Goal: Information Seeking & Learning: Find specific page/section

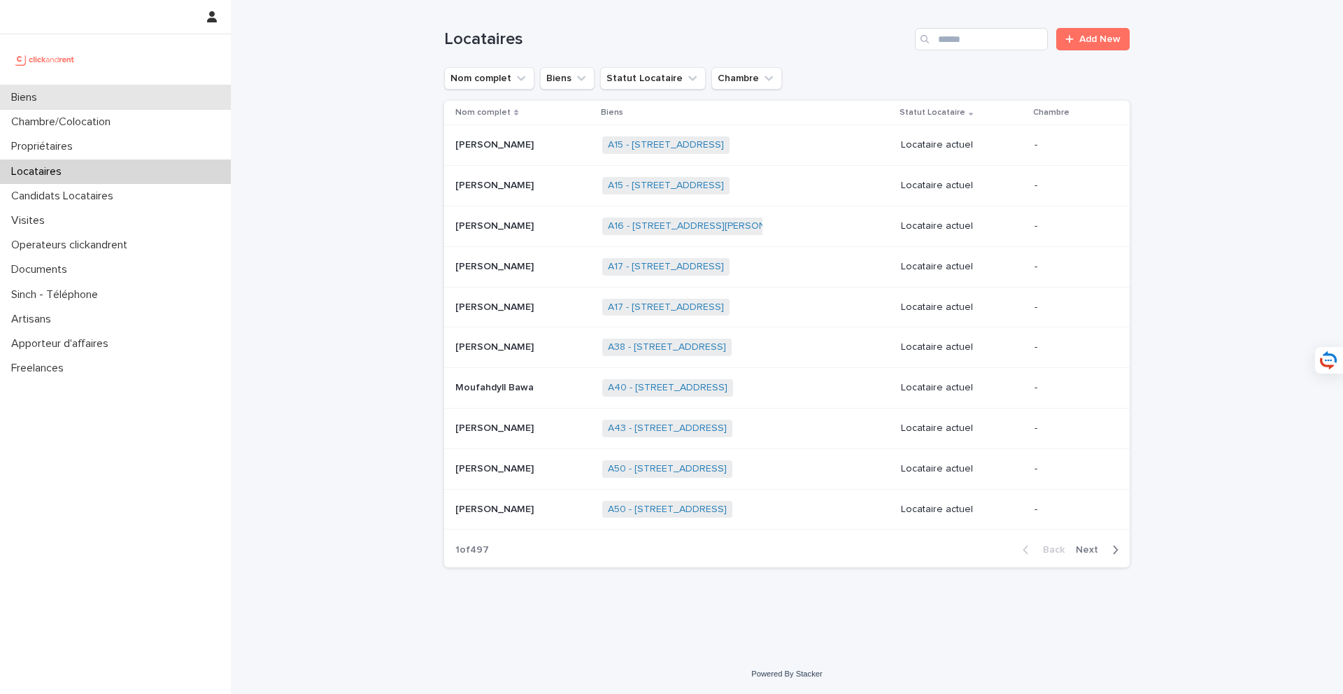
click at [141, 90] on div "Biens" at bounding box center [115, 97] width 231 height 24
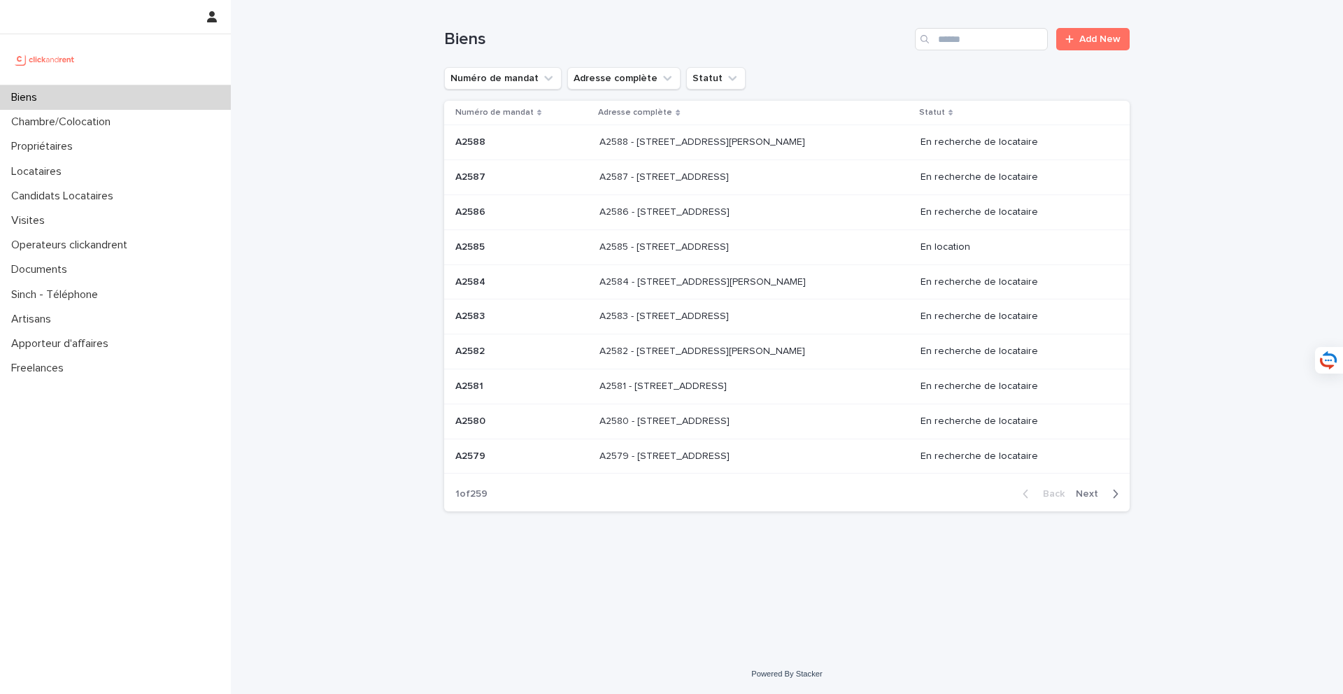
click at [701, 245] on p "A2585 - [STREET_ADDRESS]" at bounding box center [665, 245] width 132 height 15
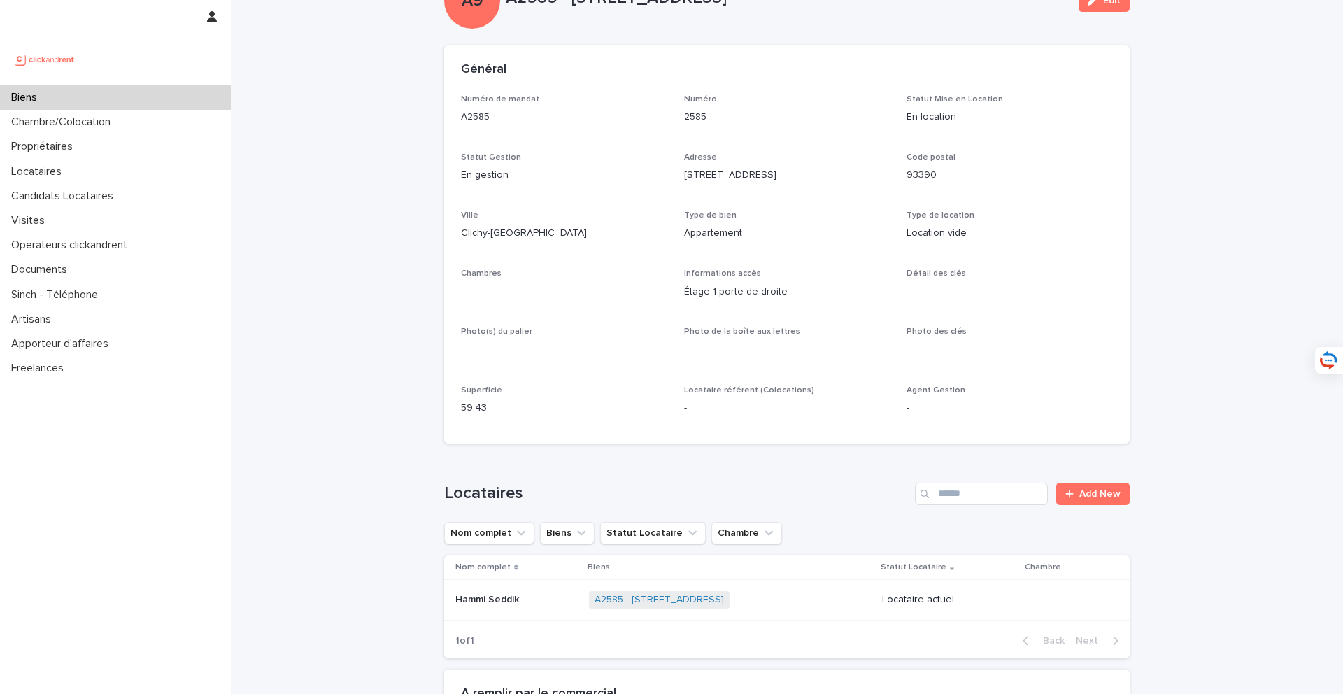
scroll to position [56, 0]
drag, startPoint x: 493, startPoint y: 118, endPoint x: 455, endPoint y: 120, distance: 38.5
click at [455, 120] on div "Numéro de mandat A2585 Numéro 2585 Statut Mise en Location En location Statut G…" at bounding box center [786, 268] width 685 height 349
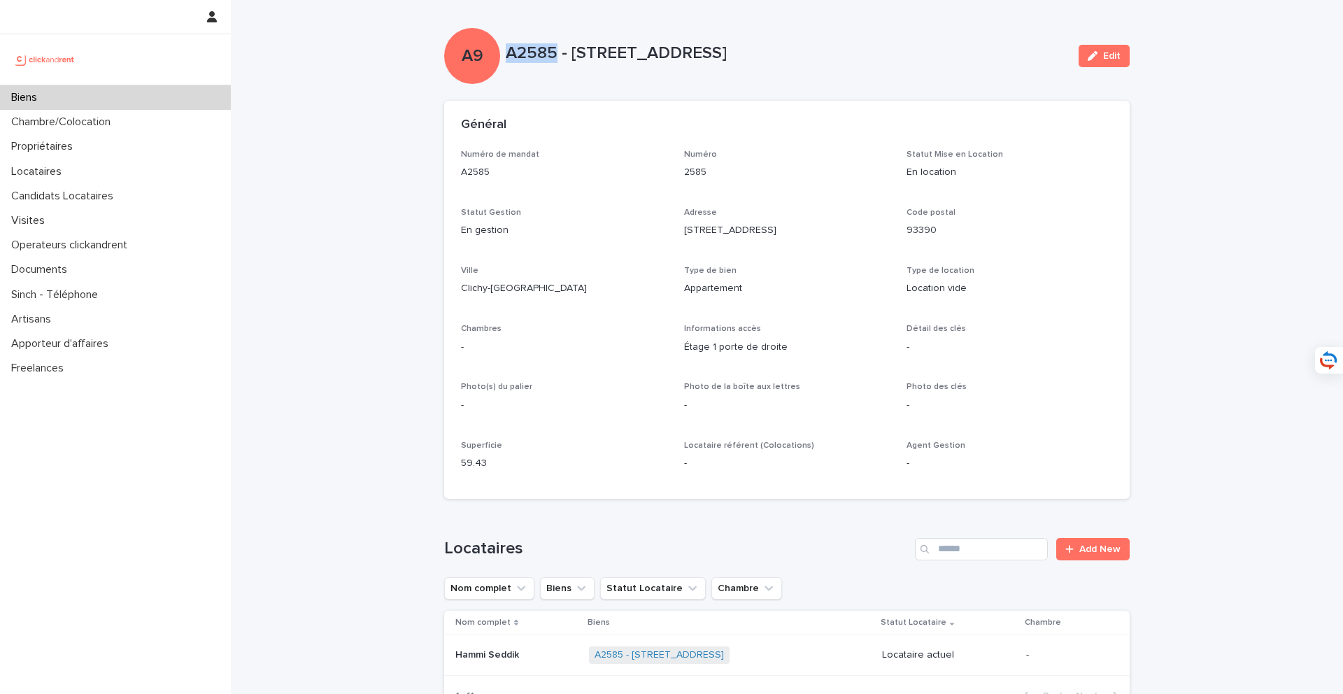
drag, startPoint x: 559, startPoint y: 46, endPoint x: 506, endPoint y: 46, distance: 53.1
click at [506, 46] on p "A2585 - [STREET_ADDRESS]" at bounding box center [787, 53] width 562 height 20
click at [596, 157] on p "Numéro de mandat" at bounding box center [564, 155] width 206 height 10
click at [545, 62] on p "A2585 - [STREET_ADDRESS]" at bounding box center [787, 53] width 562 height 20
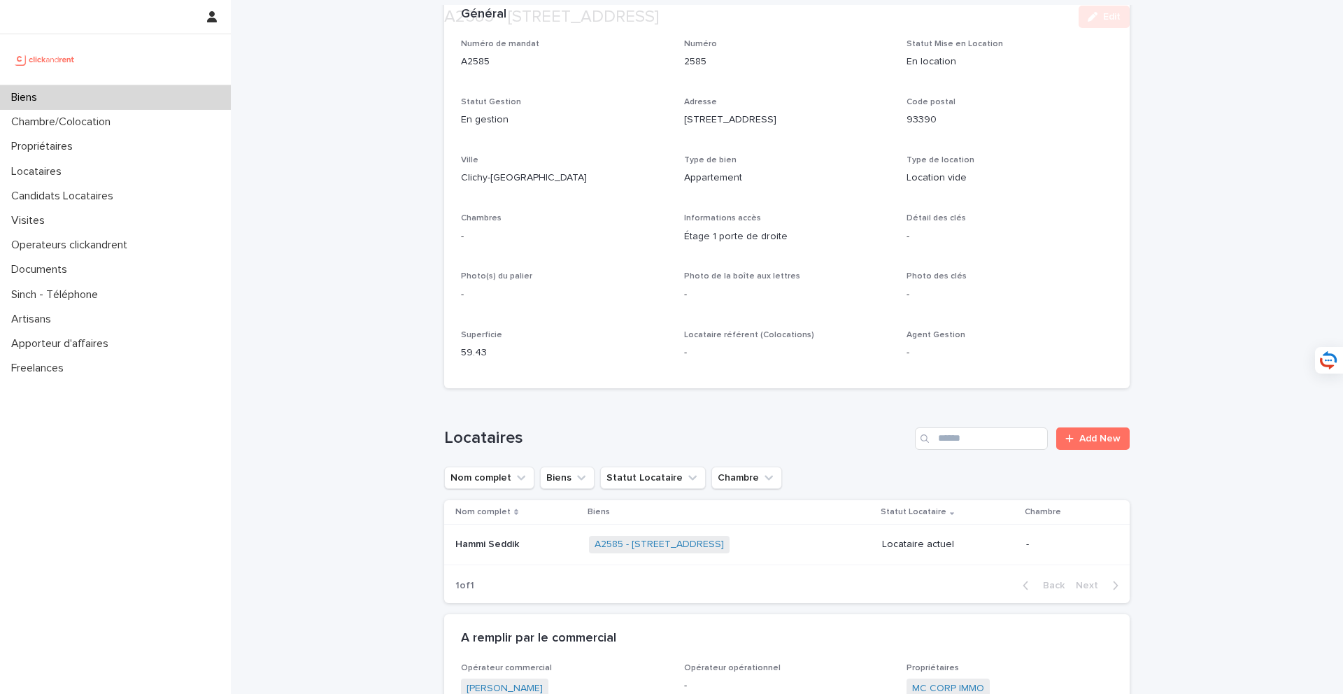
scroll to position [117, 0]
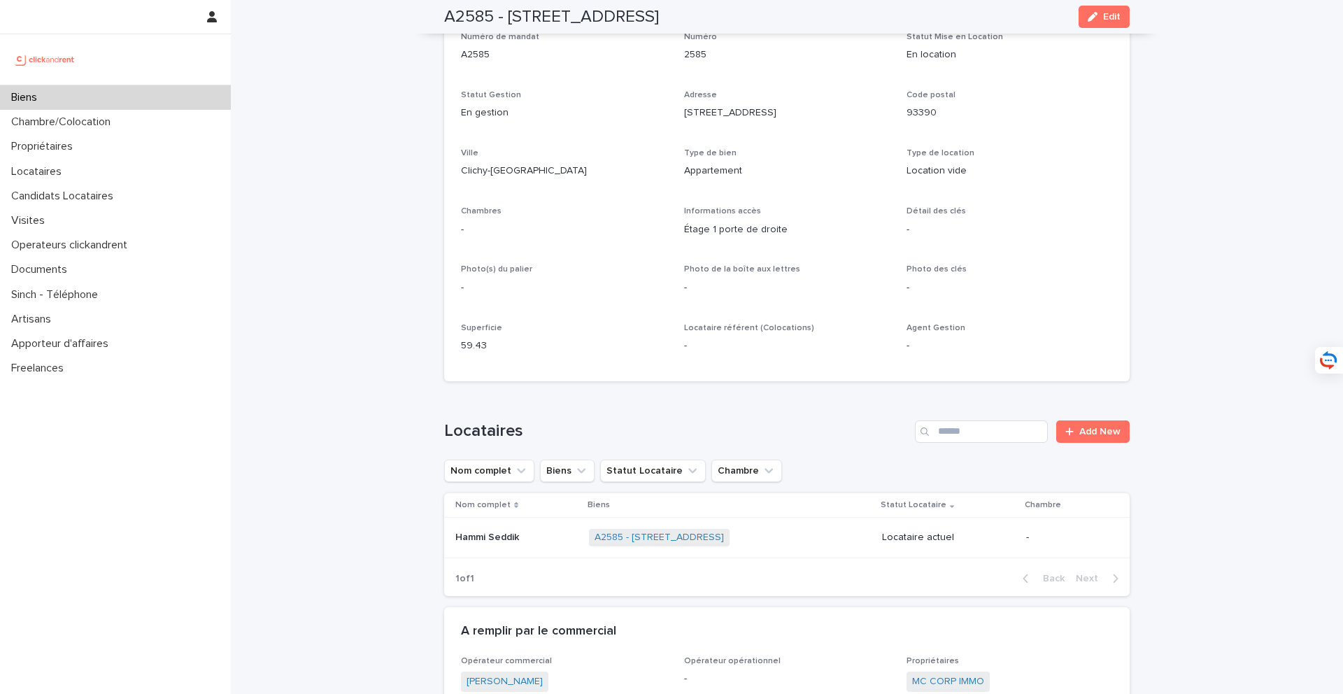
drag, startPoint x: 679, startPoint y: 120, endPoint x: 803, endPoint y: 120, distance: 124.5
click at [803, 120] on div "Numéro de mandat A2585 Numéro 2585 Statut Mise en Location En location Statut G…" at bounding box center [787, 198] width 652 height 332
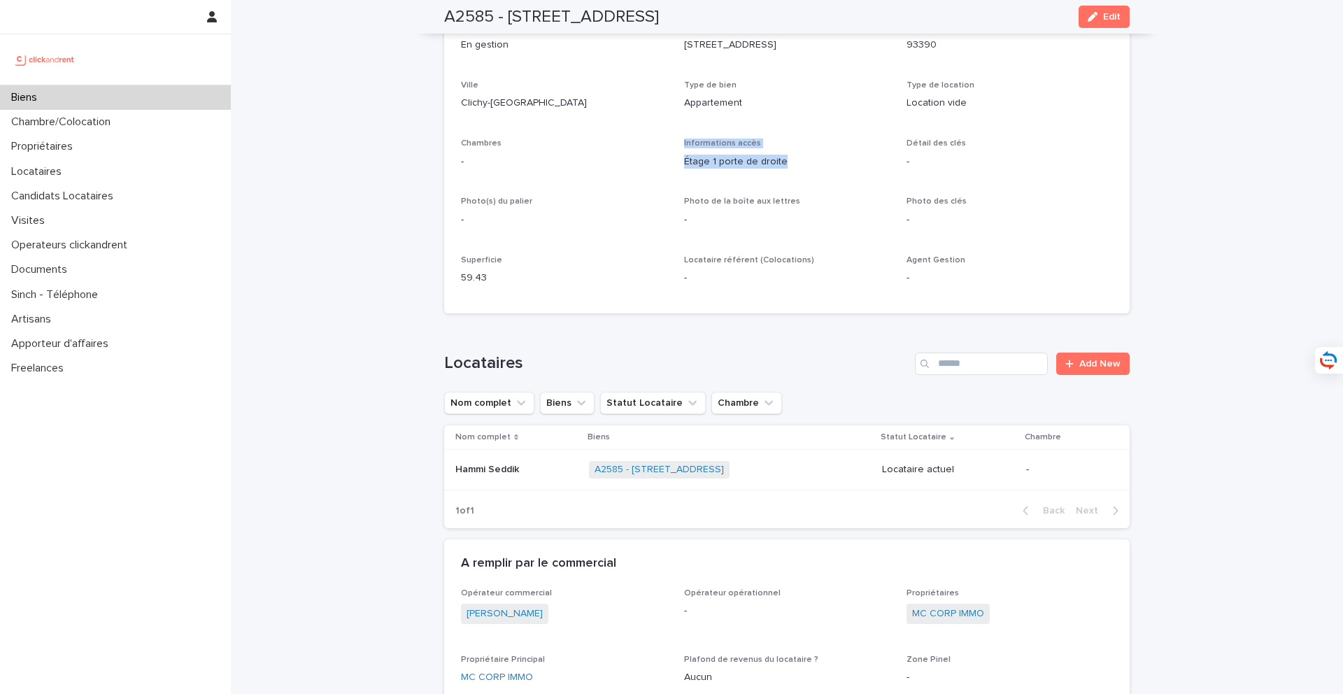
drag, startPoint x: 684, startPoint y: 143, endPoint x: 792, endPoint y: 179, distance: 114.1
click at [792, 179] on div "Informations accès Étage 1 porte de droite" at bounding box center [787, 158] width 206 height 41
click at [755, 248] on div "Numéro de mandat A2585 Numéro 2585 Statut Mise en Location En location Statut G…" at bounding box center [787, 130] width 652 height 332
drag, startPoint x: 676, startPoint y: 160, endPoint x: 801, endPoint y: 164, distance: 125.2
click at [803, 164] on div "Numéro de mandat A2585 Numéro 2585 Statut Mise en Location En location Statut G…" at bounding box center [787, 130] width 652 height 332
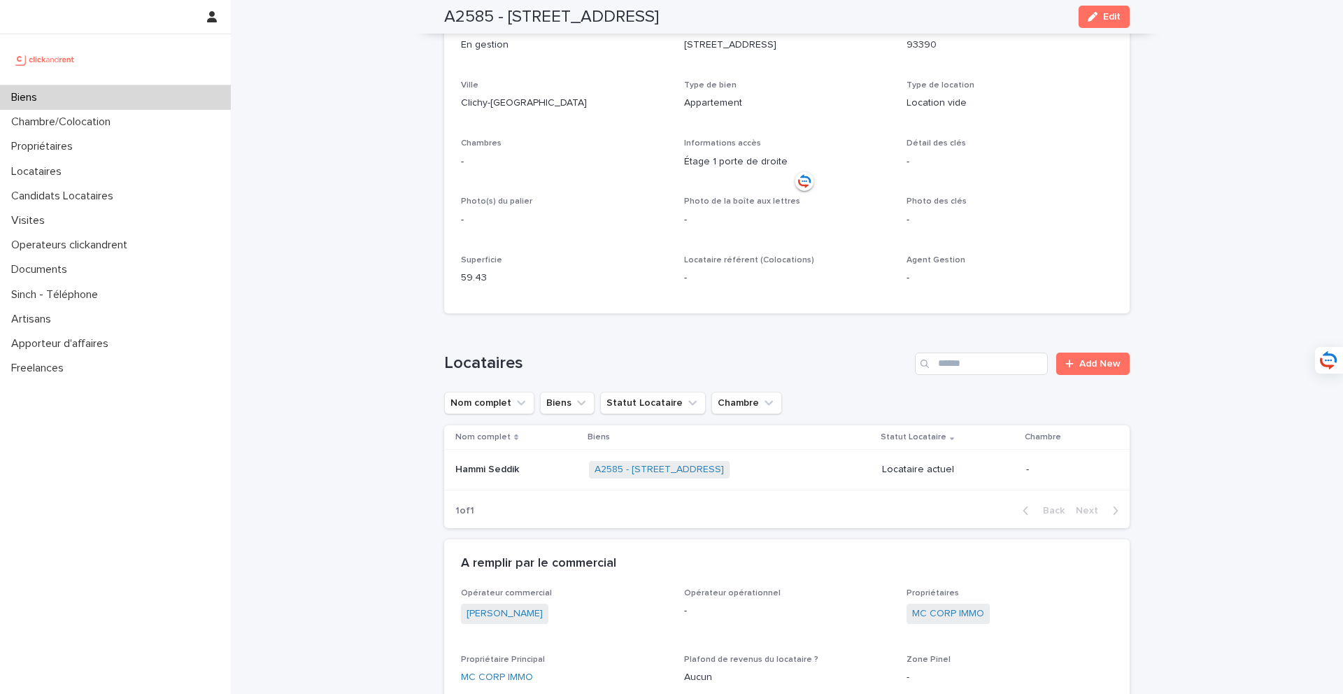
click at [715, 287] on div "Locataire référent (Colocations) -" at bounding box center [787, 275] width 206 height 41
drag, startPoint x: 687, startPoint y: 158, endPoint x: 814, endPoint y: 181, distance: 129.3
click at [814, 181] on div "Numéro de mandat A2585 Numéro 2585 Statut Mise en Location En location Statut G…" at bounding box center [787, 130] width 652 height 332
click at [861, 239] on div "Numéro de mandat A2585 Numéro 2585 Statut Mise en Location En location Statut G…" at bounding box center [787, 130] width 652 height 332
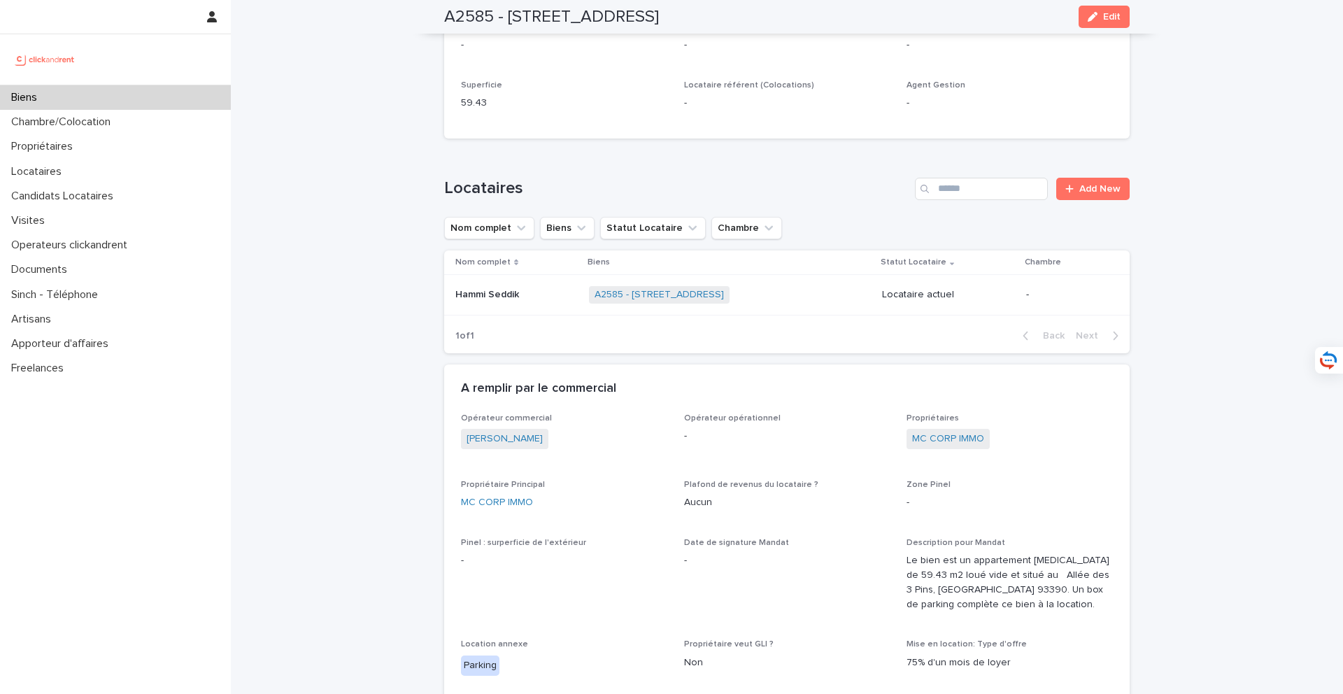
scroll to position [347, 0]
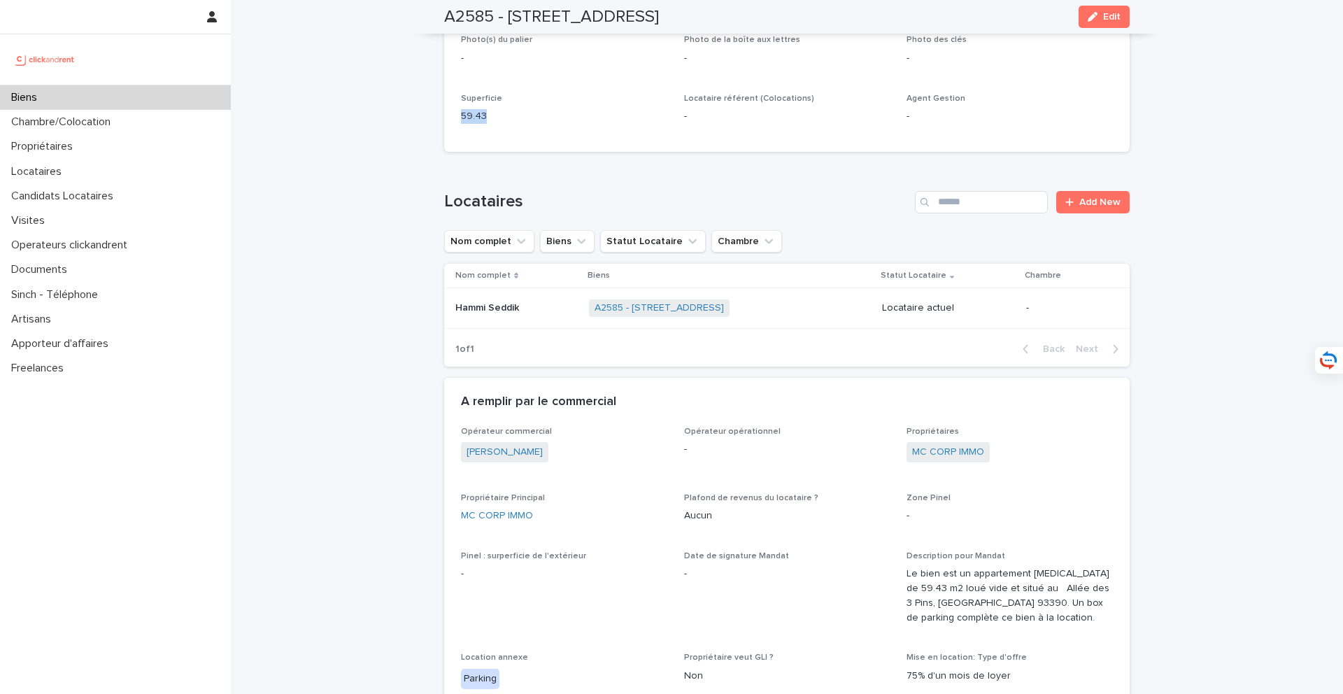
drag, startPoint x: 465, startPoint y: 106, endPoint x: 485, endPoint y: 111, distance: 20.2
click at [485, 111] on div "59.43" at bounding box center [564, 114] width 206 height 17
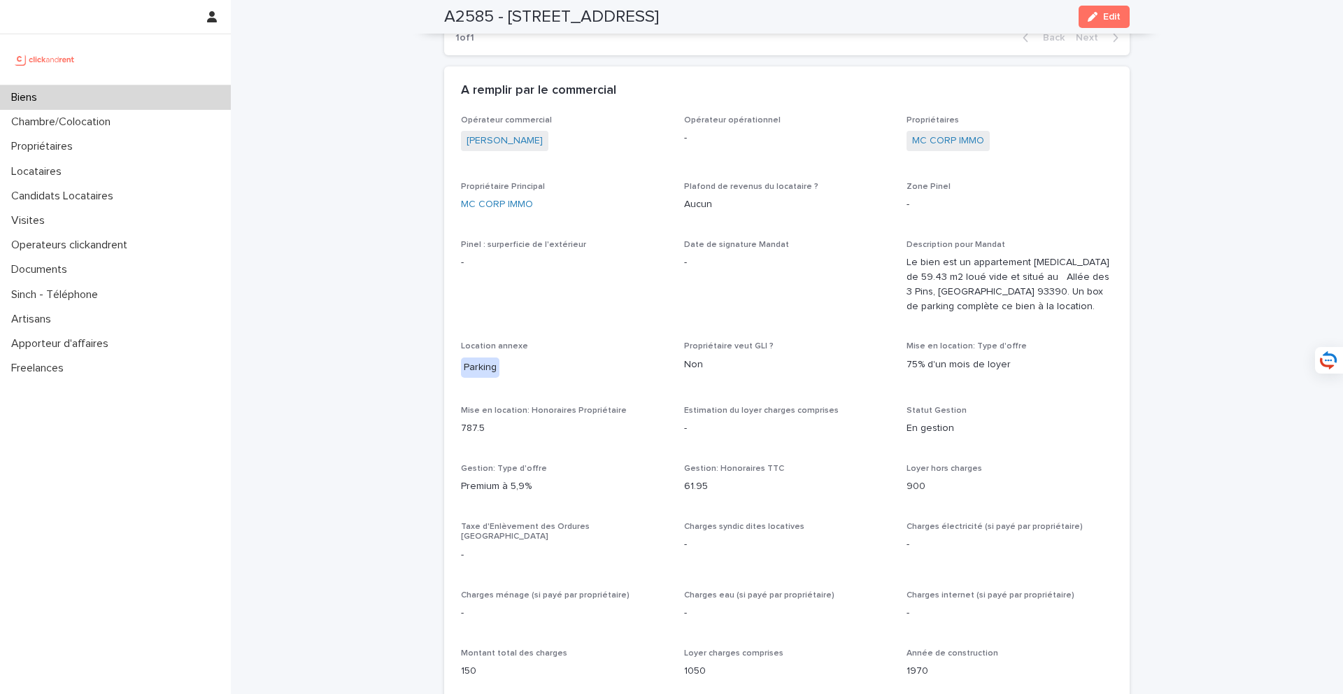
scroll to position [659, 0]
click at [1090, 118] on p "Propriétaires" at bounding box center [1009, 119] width 206 height 10
click at [1111, 14] on span "Edit" at bounding box center [1111, 17] width 17 height 10
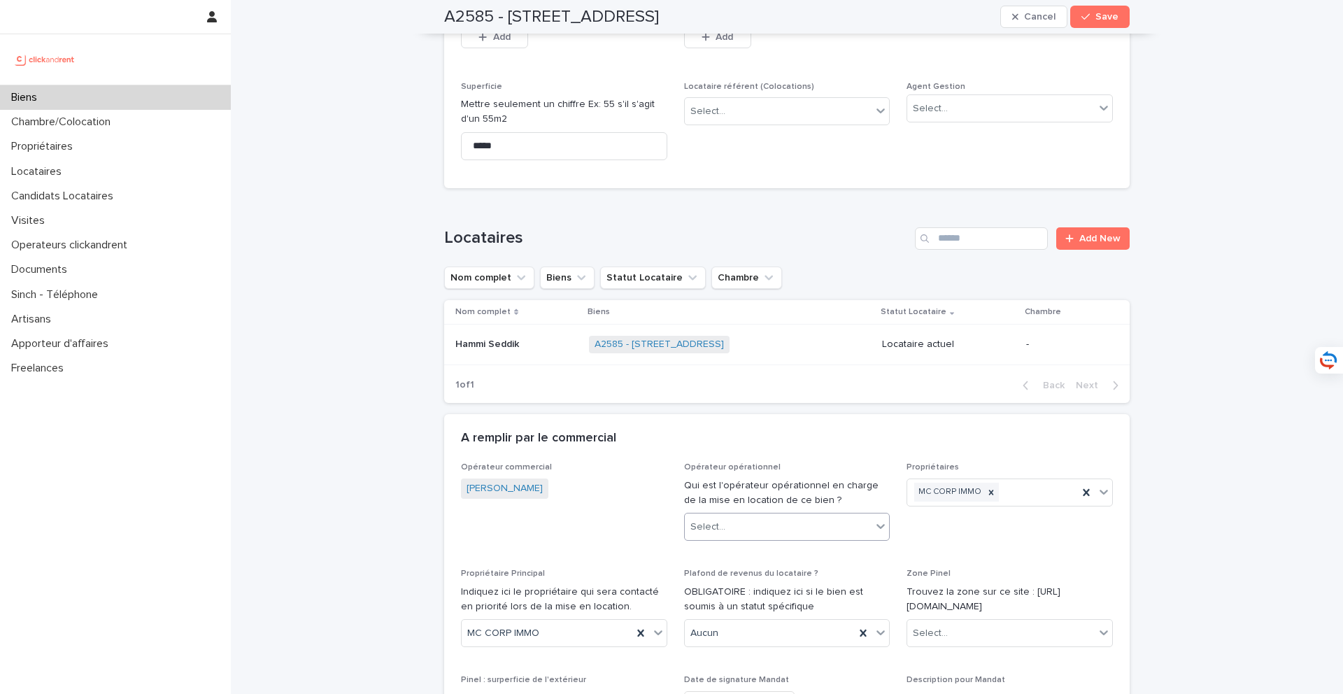
click at [750, 517] on div "Select..." at bounding box center [778, 526] width 187 height 23
type input "***"
click at [767, 545] on div "[PERSON_NAME]" at bounding box center [787, 539] width 205 height 24
click at [1110, 14] on span "Save" at bounding box center [1106, 17] width 23 height 10
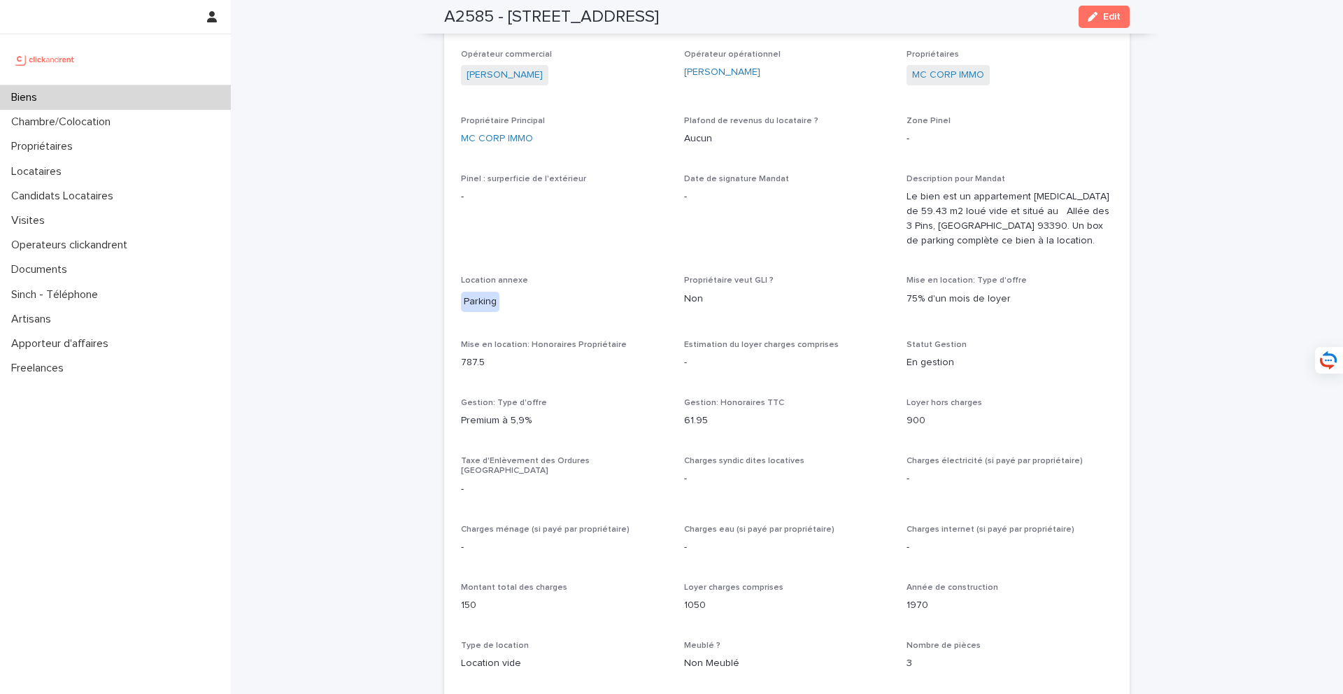
scroll to position [734, 0]
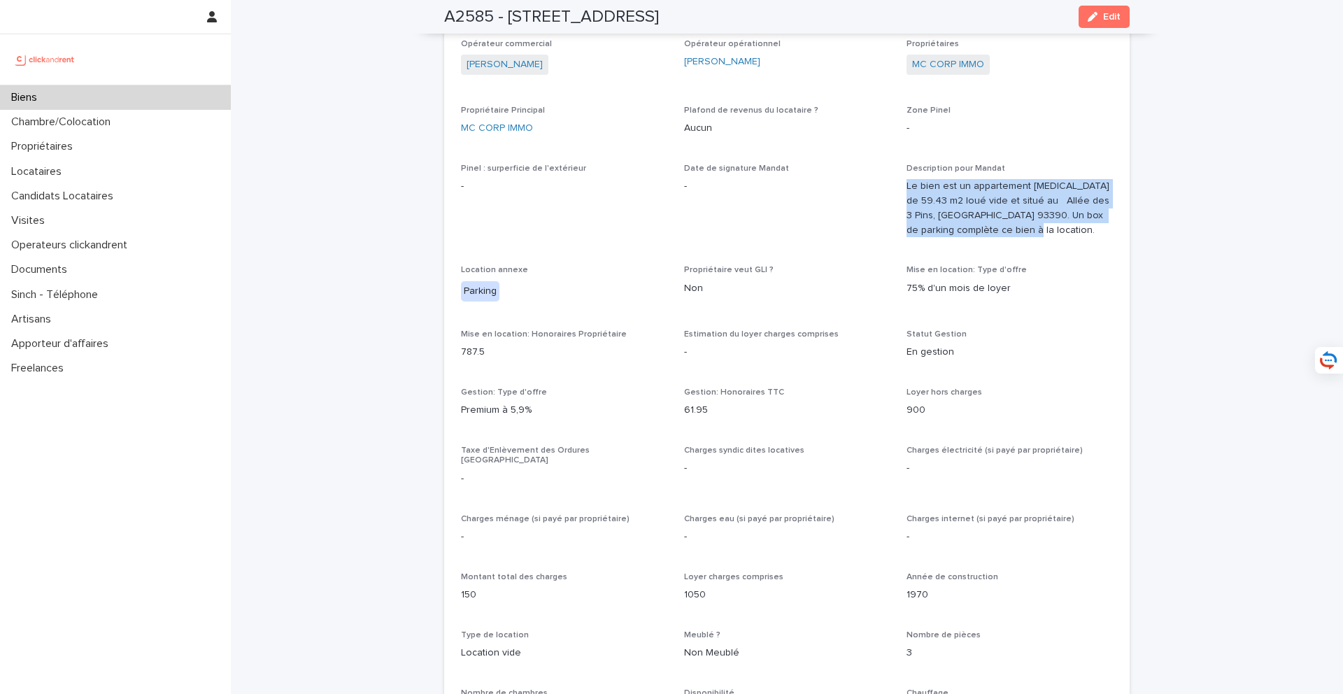
drag, startPoint x: 907, startPoint y: 190, endPoint x: 1015, endPoint y: 234, distance: 116.1
click at [1015, 234] on p "Le bien est un appartement [MEDICAL_DATA] de 59.43 m2 loué vide et situé au All…" at bounding box center [1009, 208] width 206 height 58
click at [1033, 213] on p "Le bien est un appartement [MEDICAL_DATA] de 59.43 m2 loué vide et situé au All…" at bounding box center [1009, 208] width 206 height 58
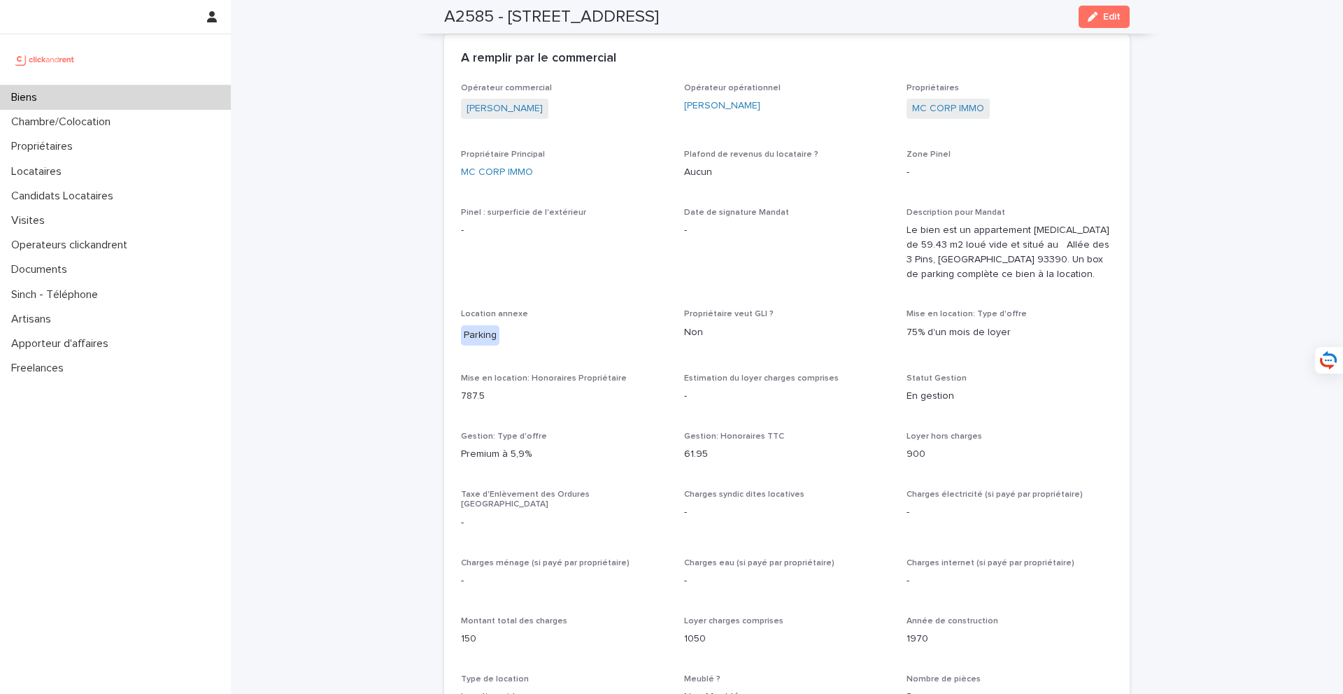
scroll to position [680, 0]
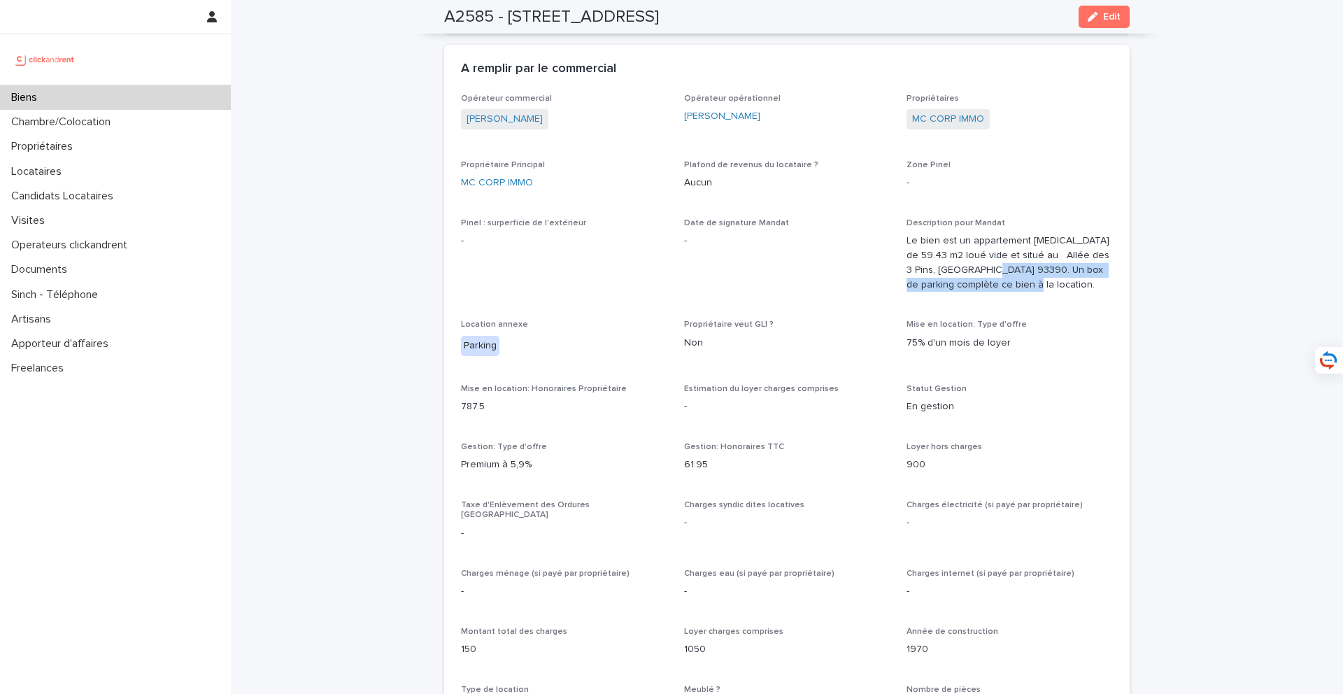
drag, startPoint x: 1005, startPoint y: 290, endPoint x: 983, endPoint y: 269, distance: 31.2
click at [983, 268] on p "Le bien est un appartement [MEDICAL_DATA] de 59.43 m2 loué vide et situé au All…" at bounding box center [1009, 263] width 206 height 58
click at [1031, 285] on p "Le bien est un appartement [MEDICAL_DATA] de 59.43 m2 loué vide et situé au All…" at bounding box center [1009, 263] width 206 height 58
drag, startPoint x: 1031, startPoint y: 285, endPoint x: 975, endPoint y: 271, distance: 57.8
click at [975, 271] on p "Le bien est un appartement [MEDICAL_DATA] de 59.43 m2 loué vide et situé au All…" at bounding box center [1009, 263] width 206 height 58
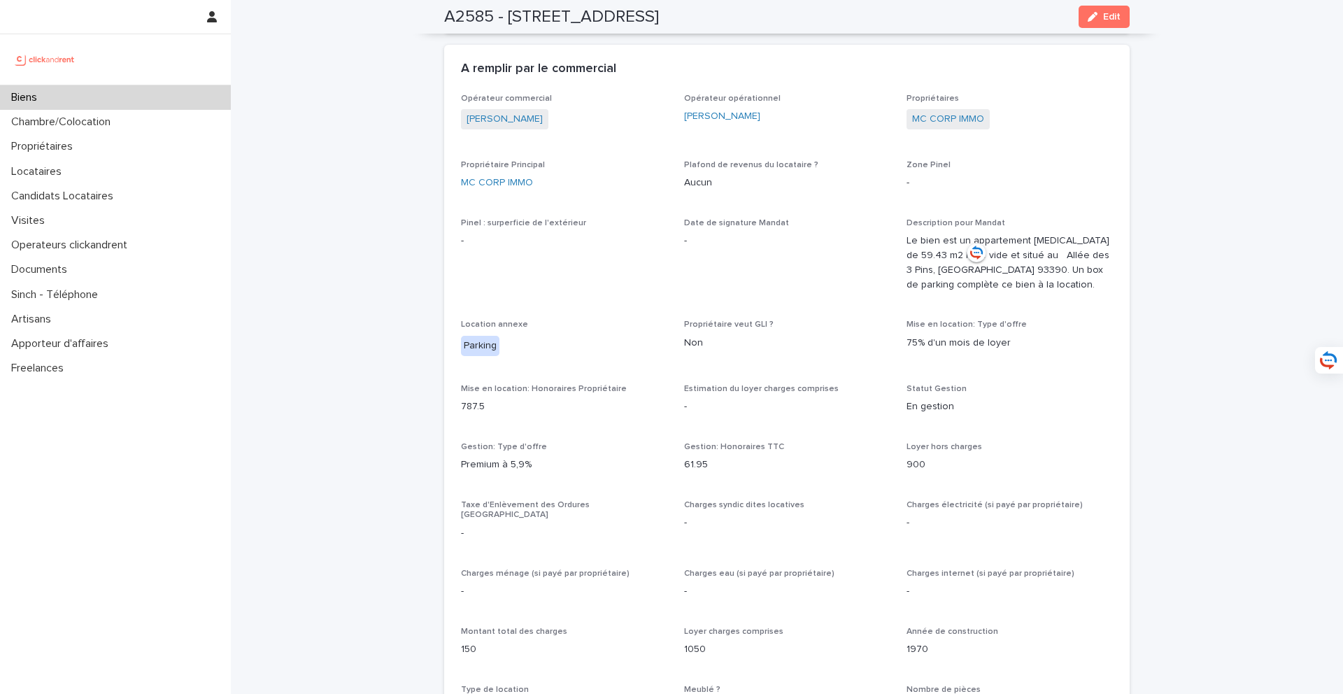
click at [904, 309] on div "Opérateur commercial [PERSON_NAME] Opérateur opérationnel [PERSON_NAME] Proprié…" at bounding box center [787, 640] width 652 height 1093
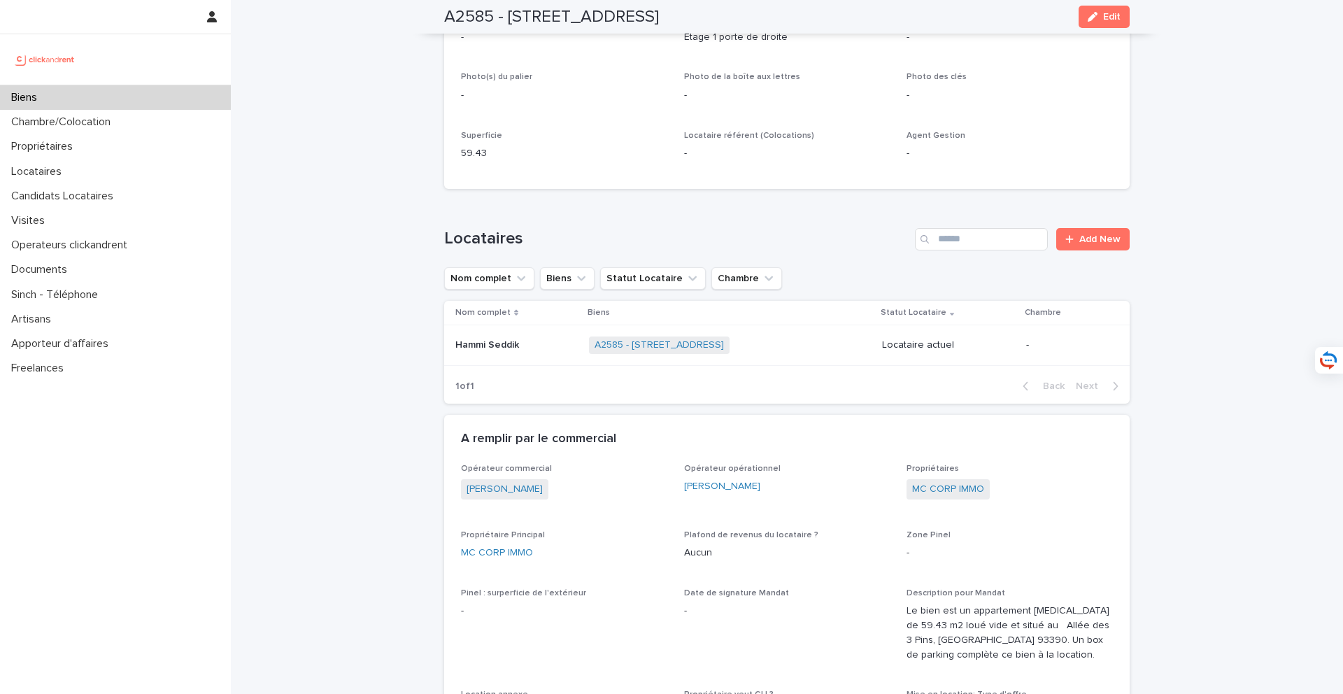
scroll to position [336, 0]
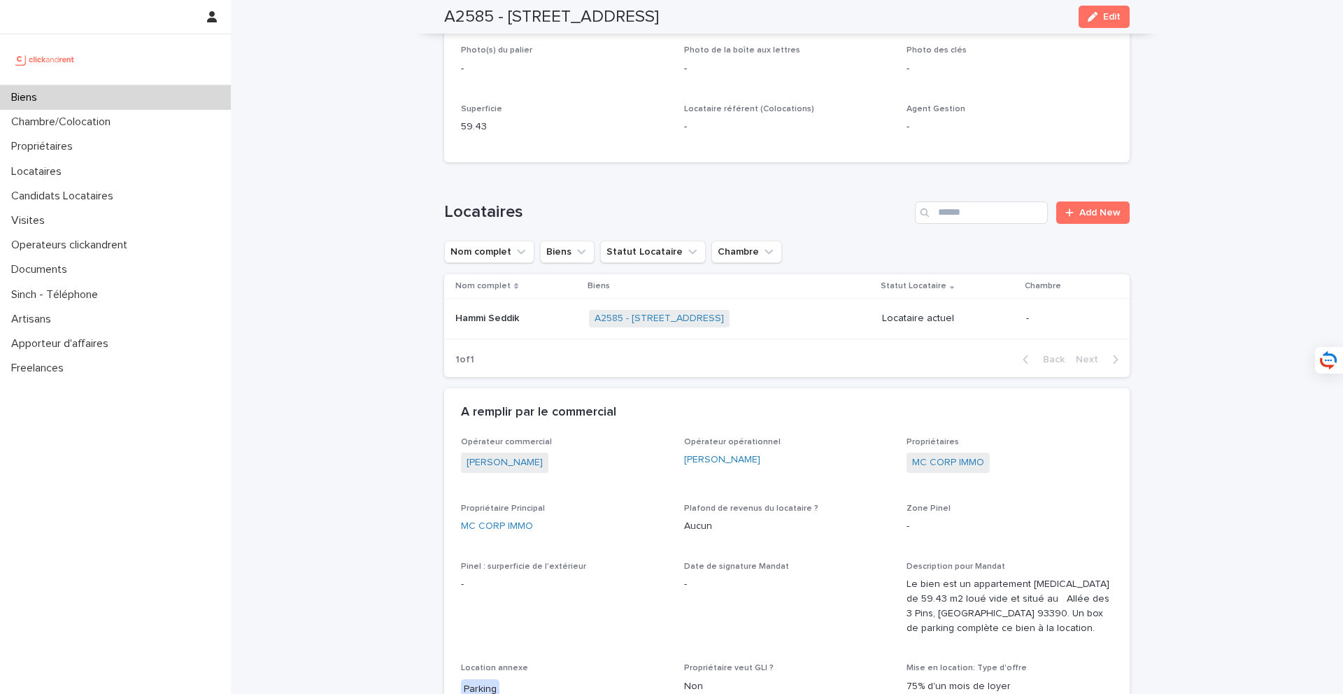
click at [517, 318] on p "Hammi Seddik" at bounding box center [488, 317] width 66 height 15
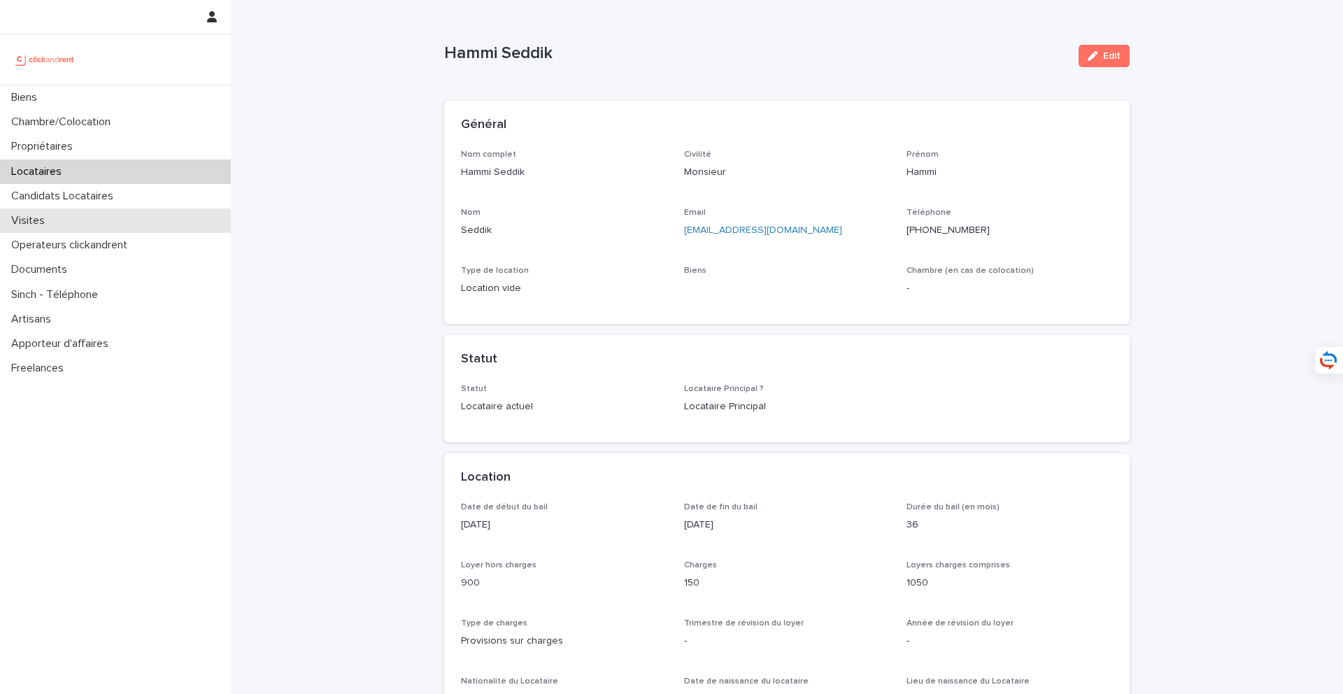
click at [79, 220] on div "Visites" at bounding box center [115, 220] width 231 height 24
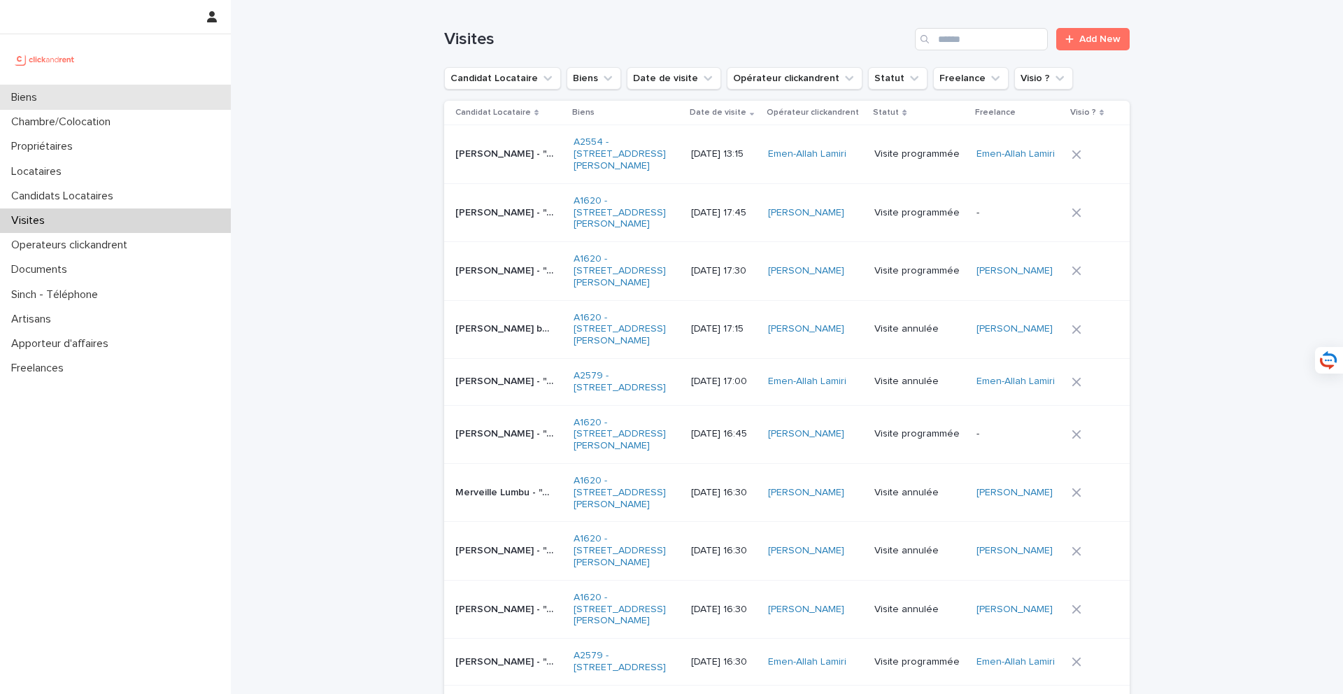
click at [181, 99] on div "Biens" at bounding box center [115, 97] width 231 height 24
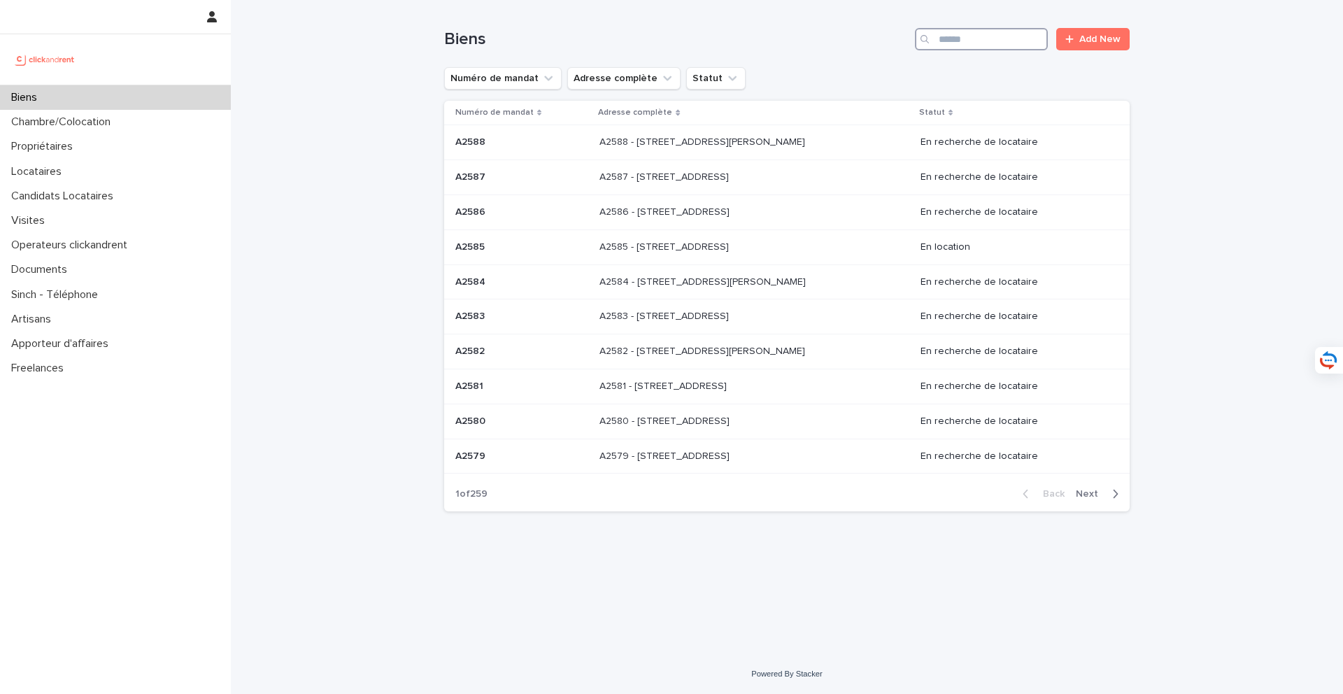
click at [994, 41] on input "Search" at bounding box center [981, 39] width 133 height 22
type input "*****"
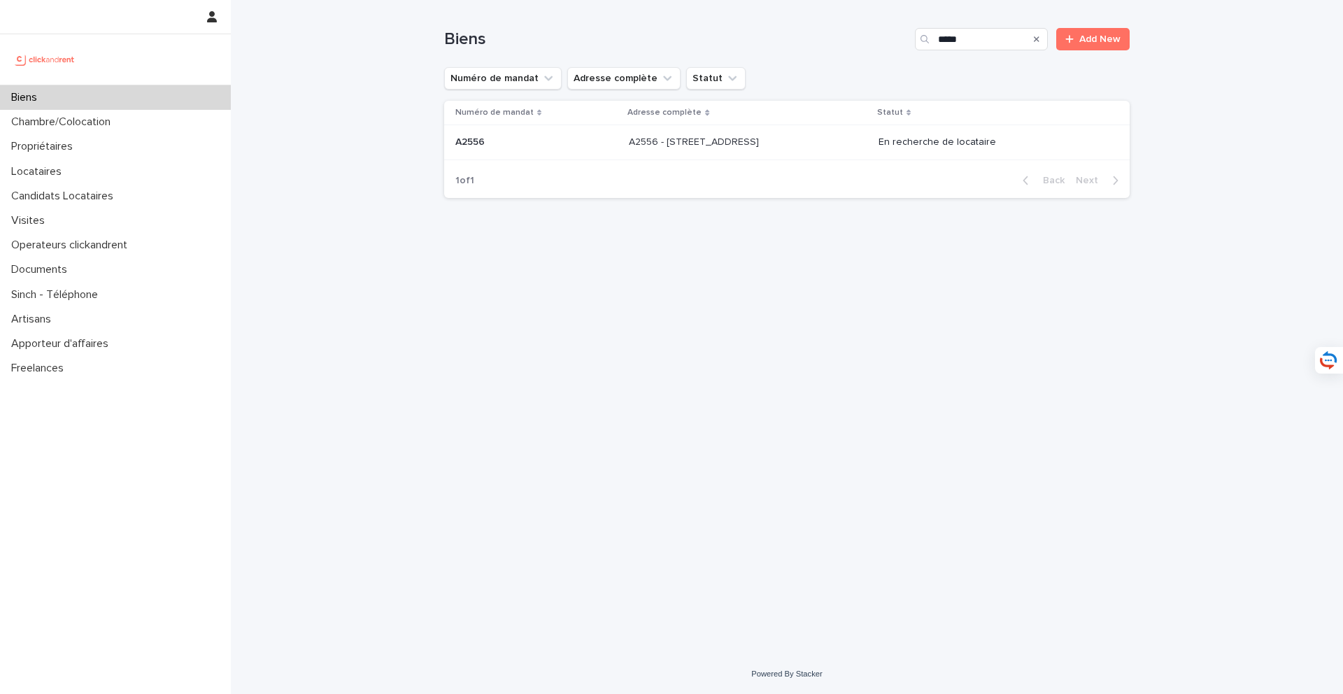
click at [762, 142] on p "A2556 - [STREET_ADDRESS]" at bounding box center [695, 141] width 133 height 15
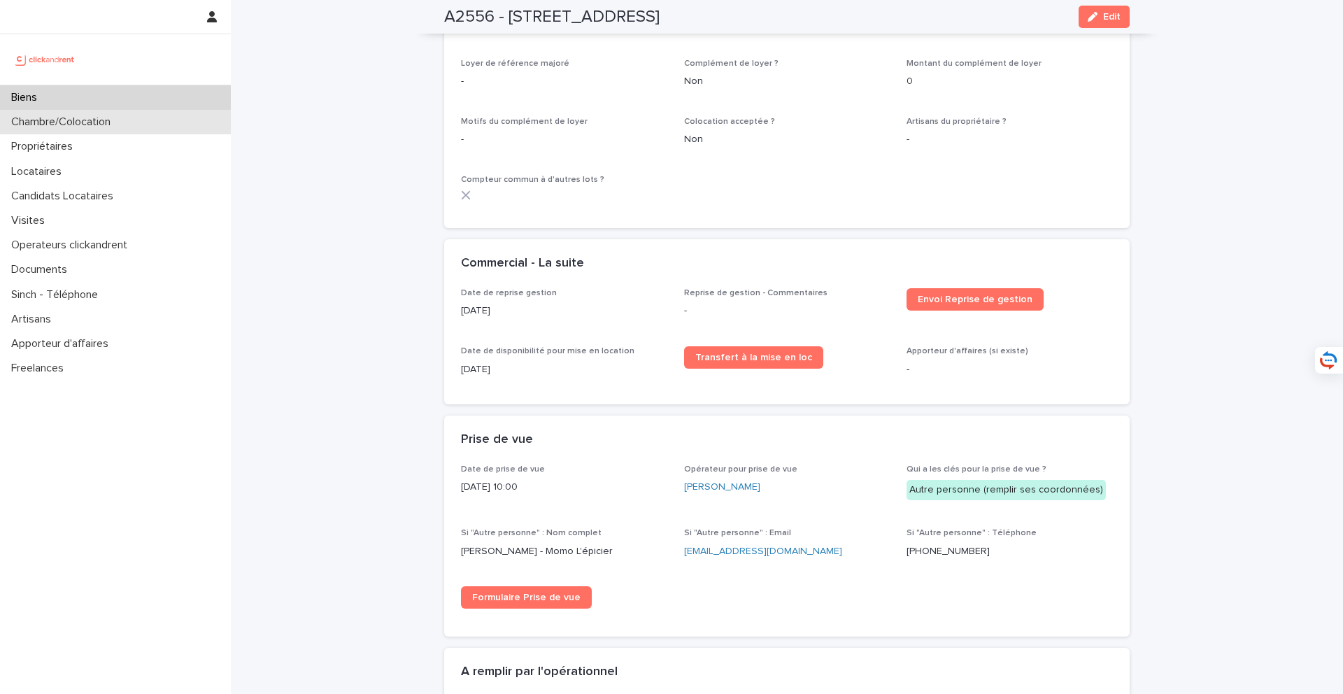
scroll to position [2056, 0]
click at [110, 136] on div "Propriétaires" at bounding box center [115, 146] width 231 height 24
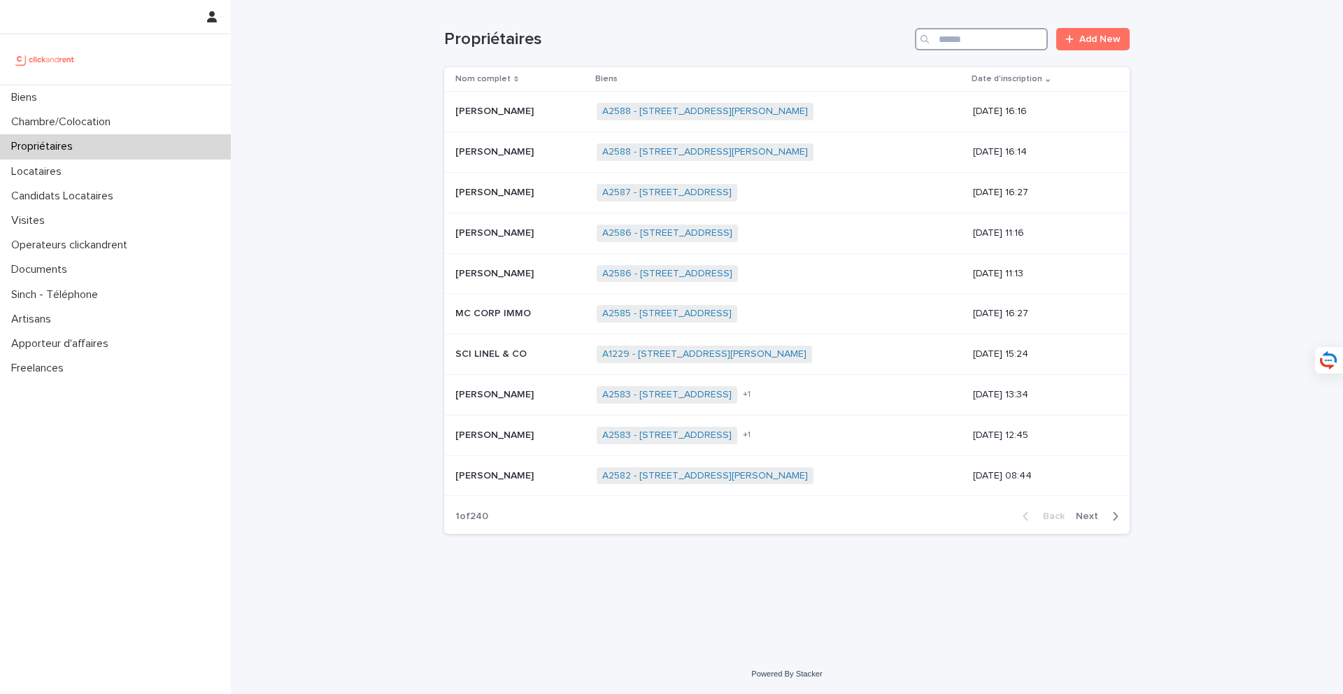
click at [990, 39] on input "Search" at bounding box center [981, 39] width 133 height 22
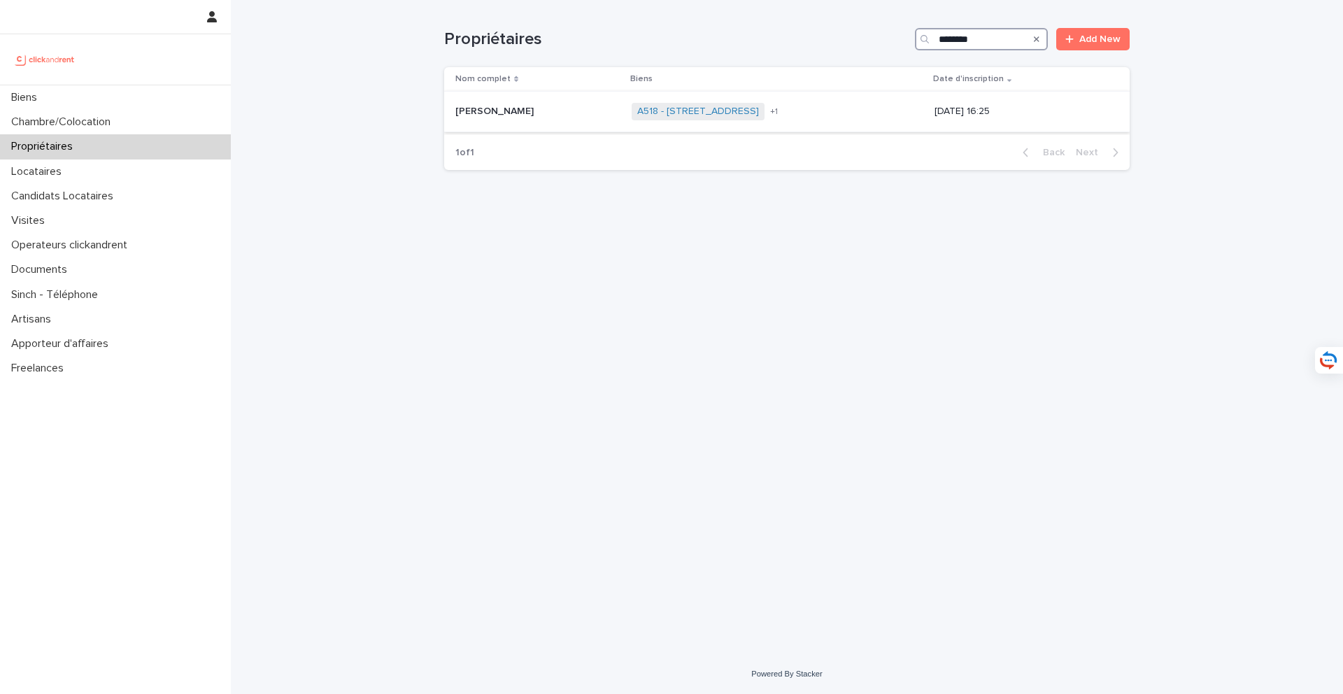
type input "********"
click at [548, 116] on p at bounding box center [537, 112] width 165 height 12
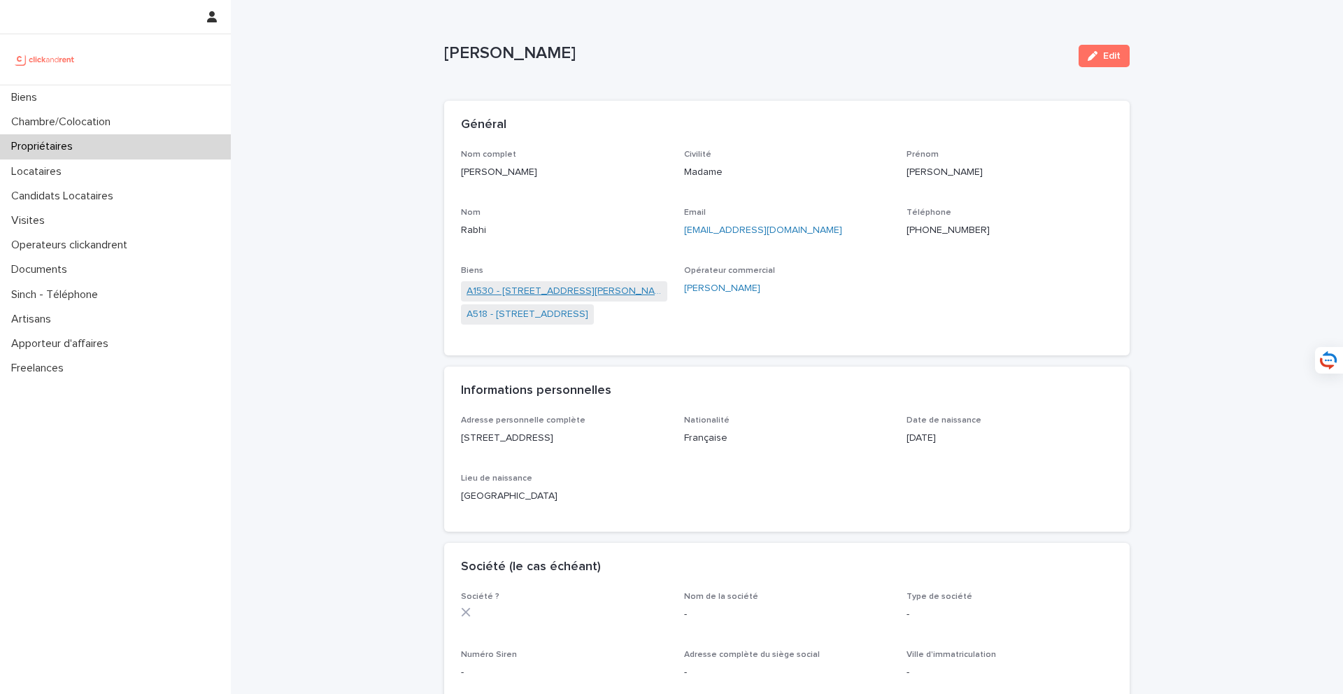
click at [565, 297] on link "A1530 - [STREET_ADDRESS][PERSON_NAME]" at bounding box center [563, 291] width 195 height 15
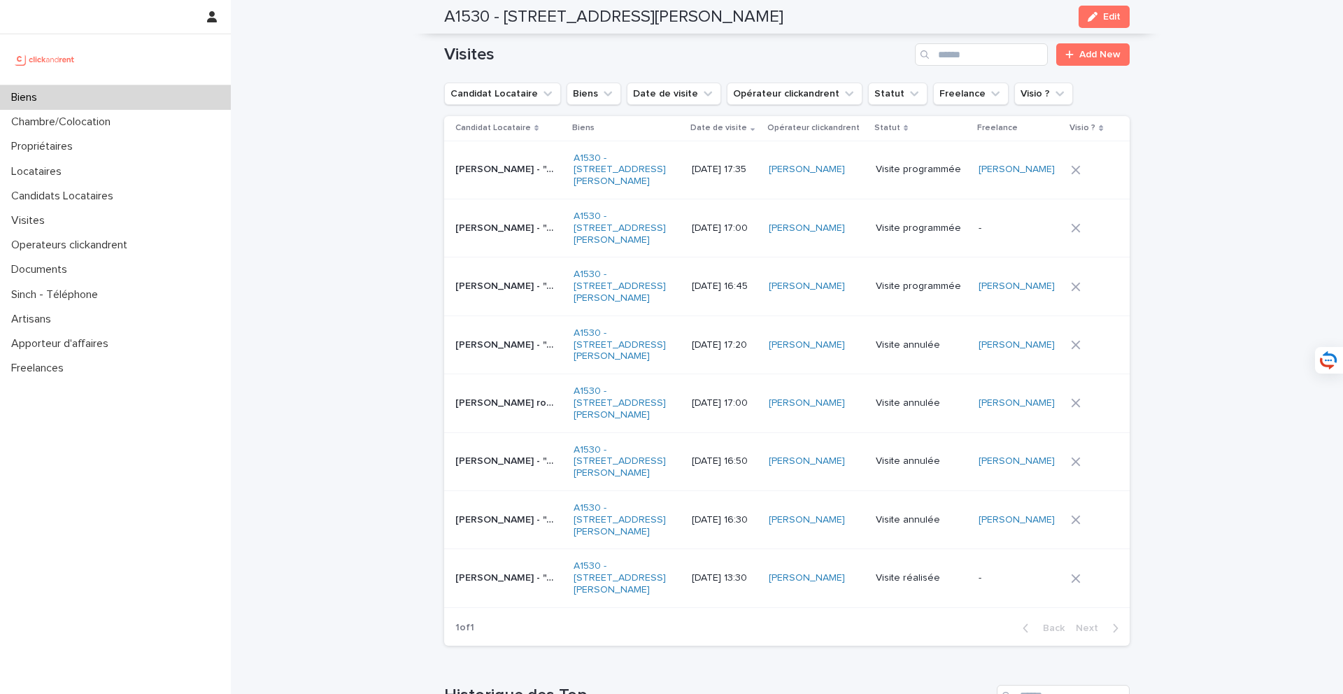
scroll to position [5578, 0]
